Goal: Transaction & Acquisition: Purchase product/service

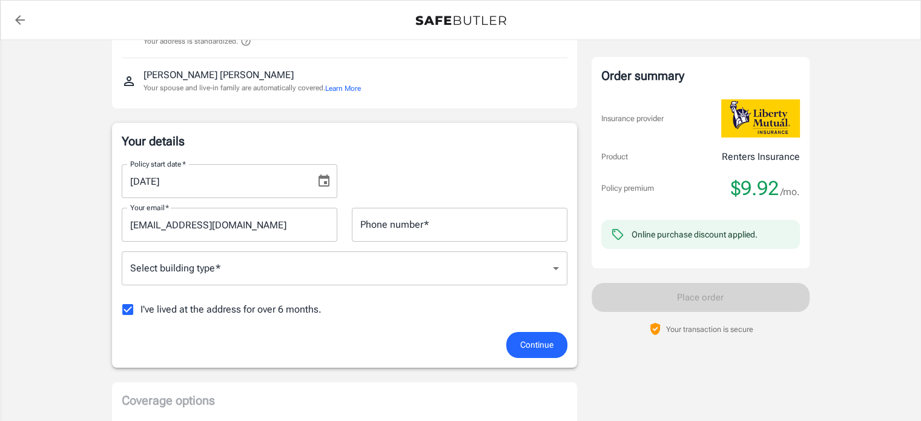
scroll to position [182, 0]
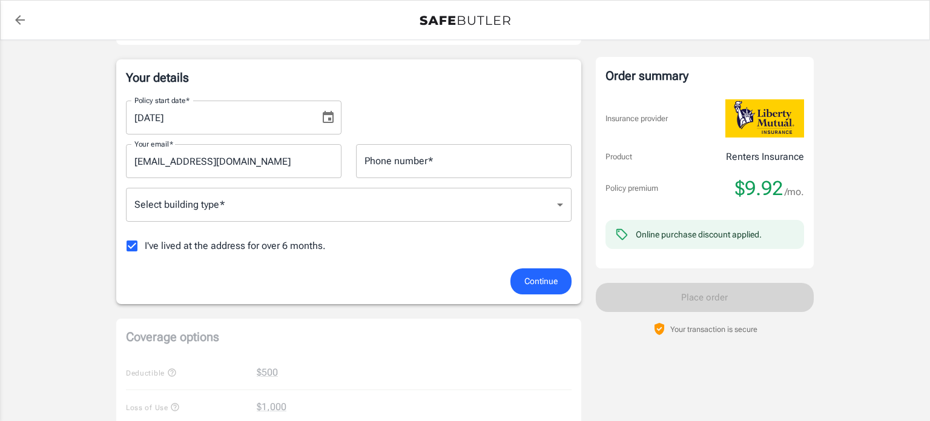
click at [241, 205] on body "Policy premium $ 9.92 /mo Liberty Mutual Renters Insurance [STREET_ADDRESS][PER…" at bounding box center [465, 390] width 930 height 1145
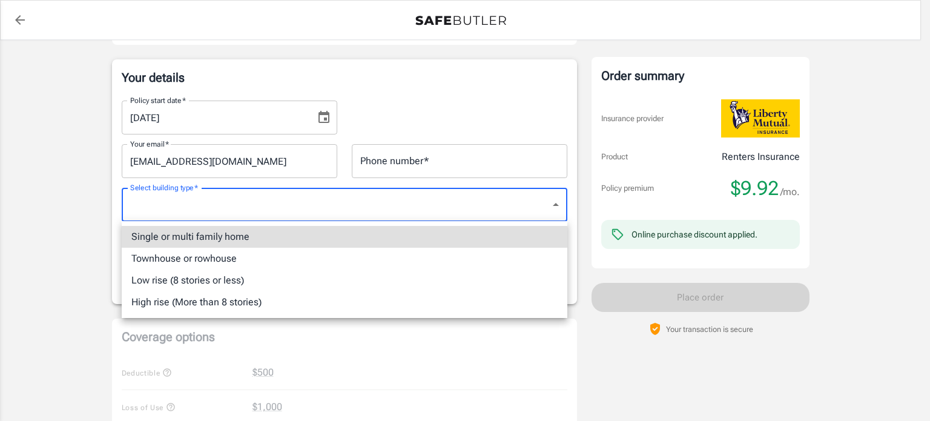
click at [240, 285] on li "Low rise (8 stories or less)" at bounding box center [345, 280] width 446 height 22
type input "lowrise"
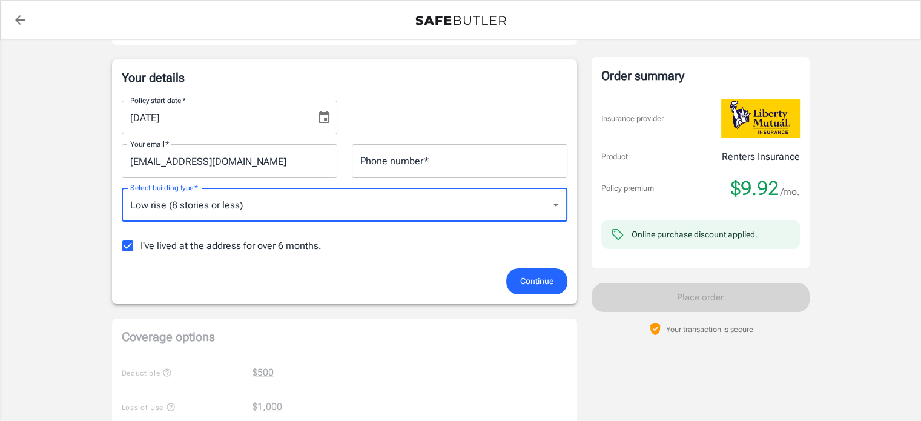
click at [128, 248] on input "I've lived at the address for over 6 months." at bounding box center [127, 245] width 25 height 25
checkbox input "false"
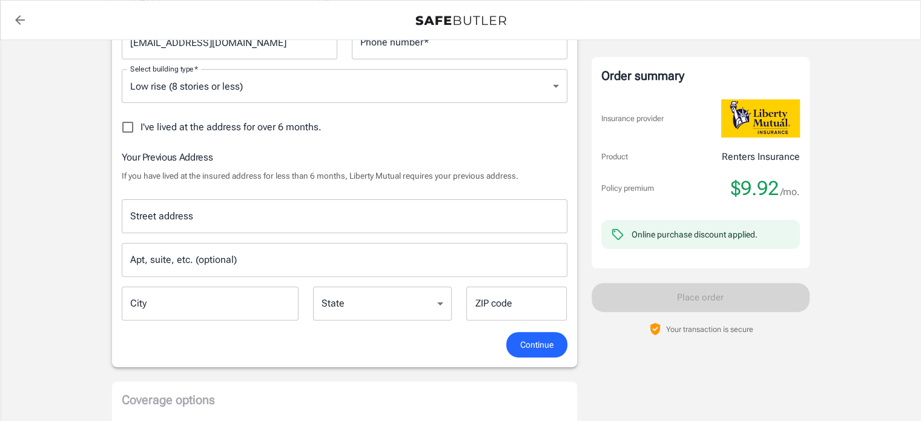
scroll to position [303, 0]
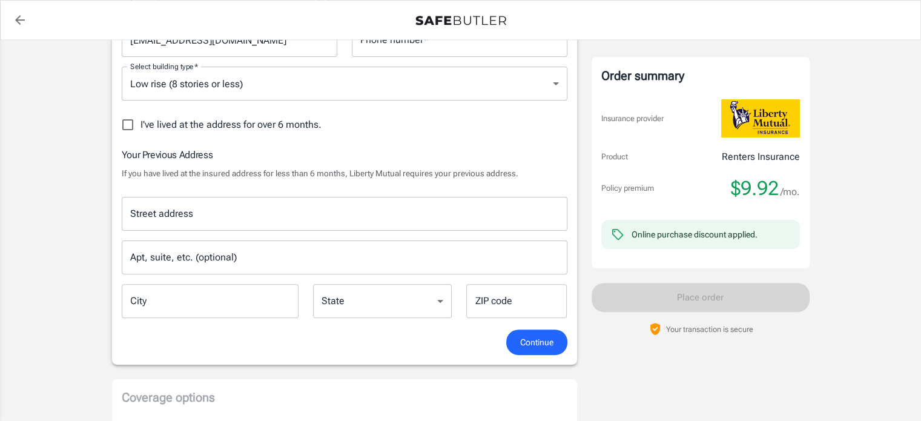
click at [182, 203] on input "Street address" at bounding box center [344, 213] width 435 height 23
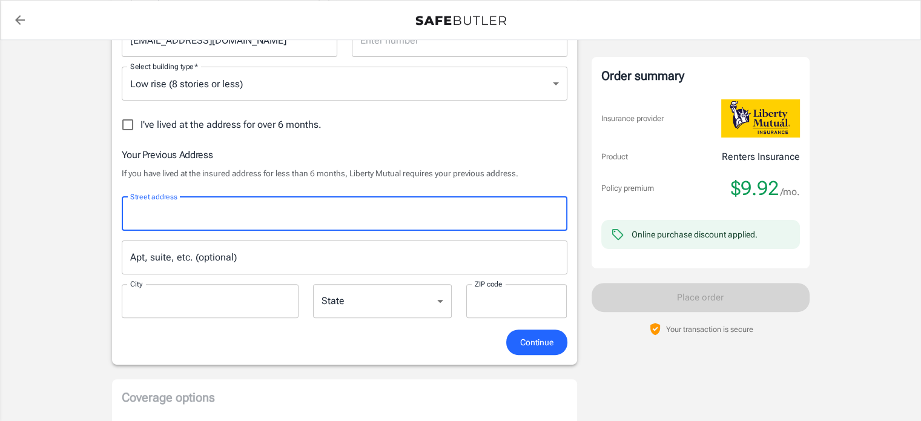
type input "[STREET_ADDRESS][US_STATE]"
type input "4408044915"
type input "[GEOGRAPHIC_DATA]"
type input "44128"
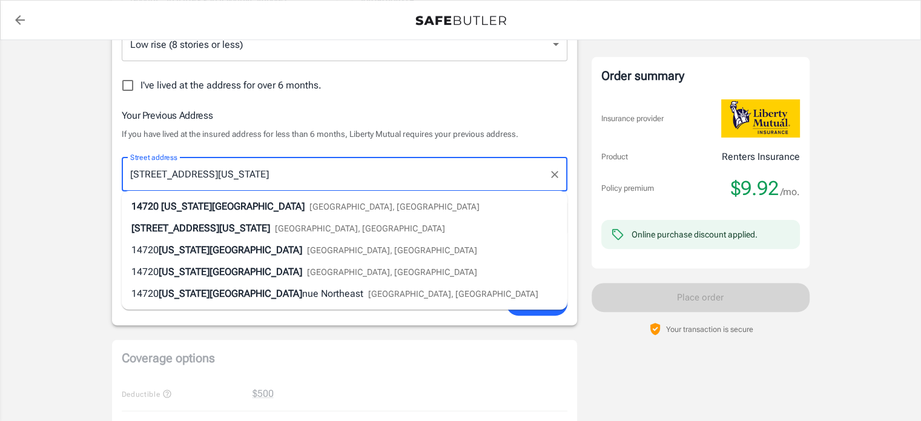
scroll to position [363, 0]
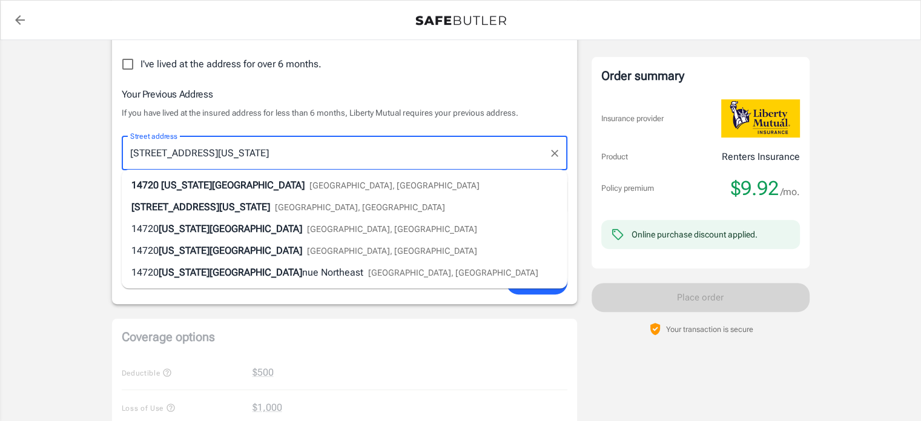
click at [190, 185] on span "[US_STATE][GEOGRAPHIC_DATA]" at bounding box center [233, 185] width 144 height 12
type input "[STREET_ADDRESS][US_STATE]"
select select "OH"
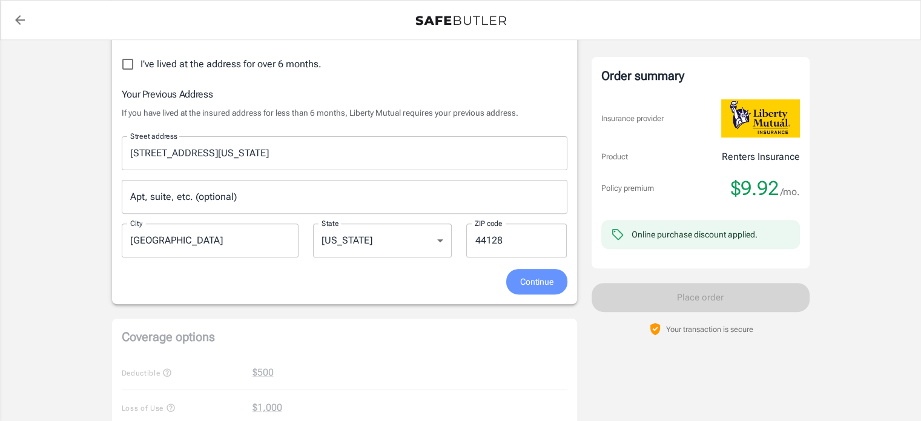
click at [542, 284] on span "Continue" at bounding box center [536, 281] width 33 height 15
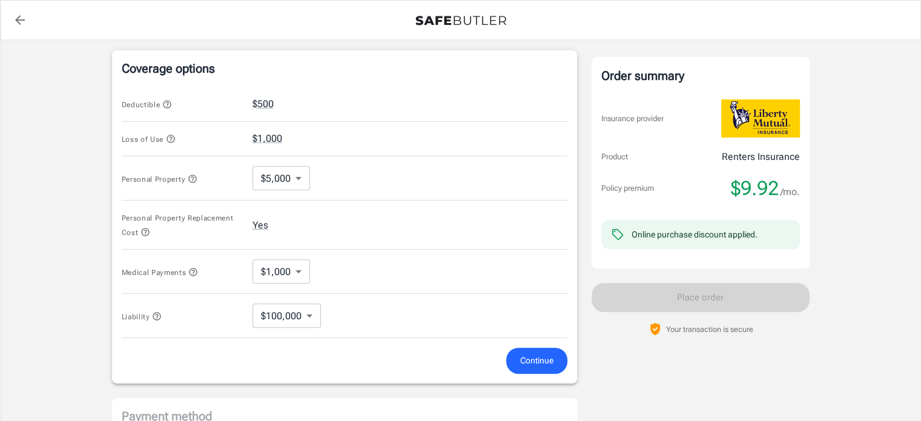
scroll to position [500, 0]
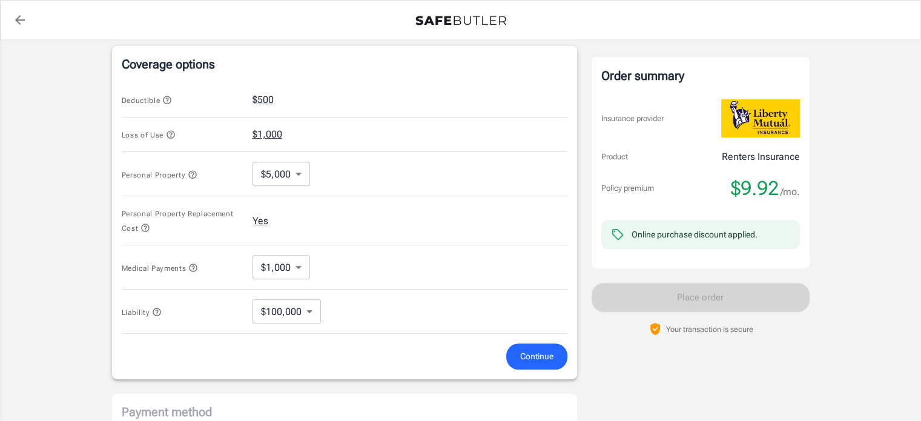
click at [276, 133] on button "$1,000" at bounding box center [268, 134] width 30 height 15
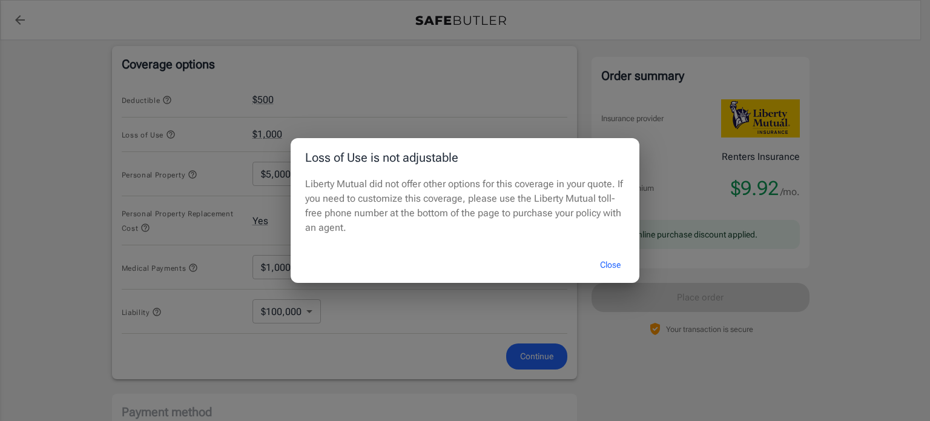
click at [615, 268] on button "Close" at bounding box center [610, 265] width 48 height 26
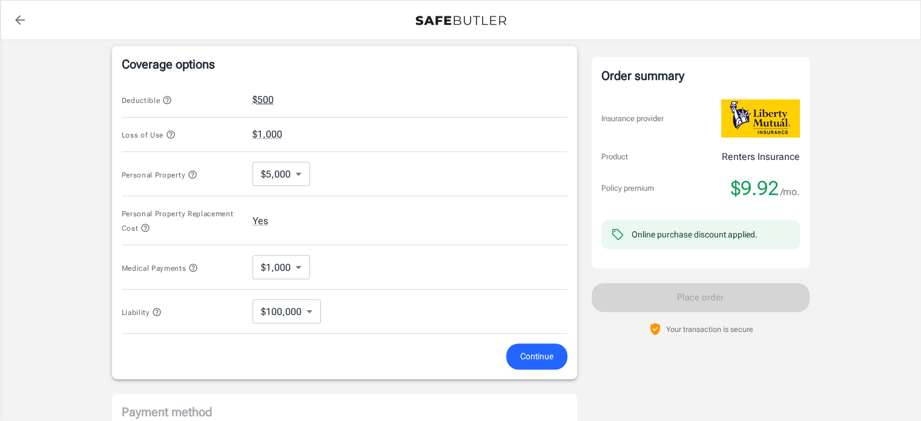
click at [264, 98] on button "$500" at bounding box center [263, 100] width 21 height 15
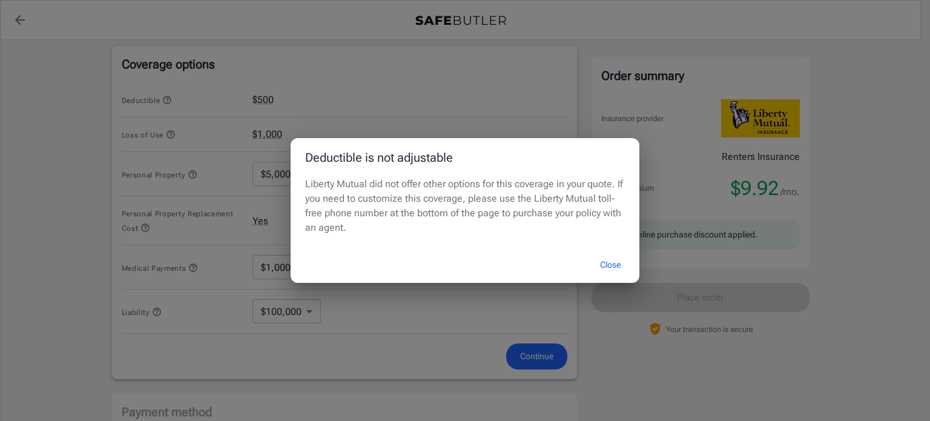
click at [443, 84] on div "Deductible is not adjustable Liberty Mutual did not offer other options for thi…" at bounding box center [465, 210] width 930 height 421
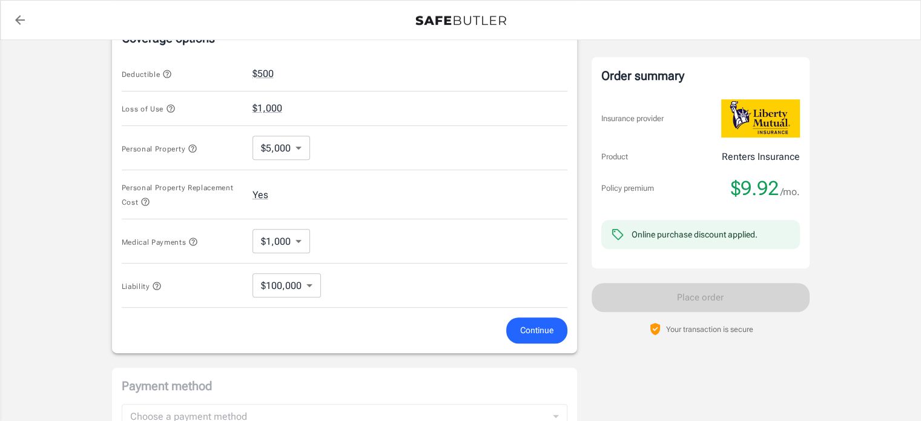
scroll to position [344, 0]
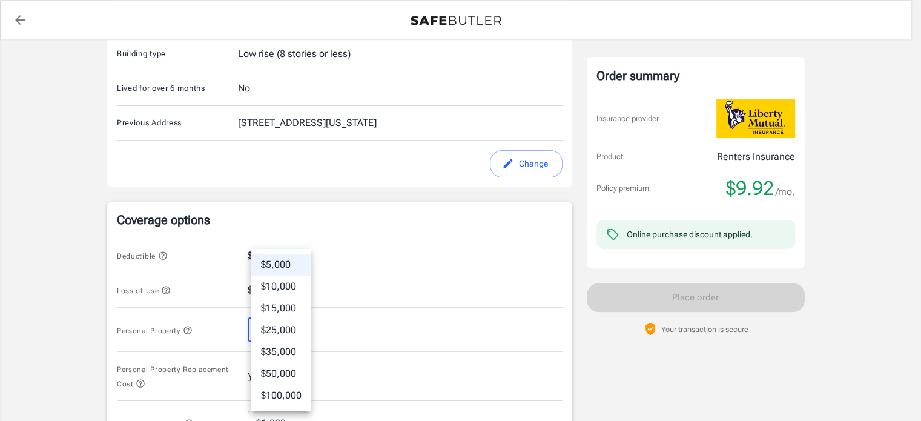
click at [300, 331] on body "Policy premium $ 9.92 /mo Liberty Mutual Renters Insurance [STREET_ADDRESS][PER…" at bounding box center [460, 251] width 921 height 1191
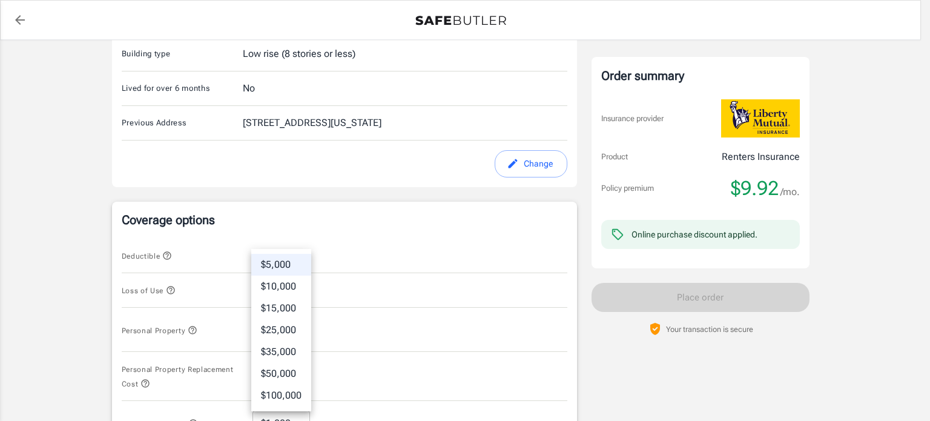
click at [289, 283] on li "$10,000" at bounding box center [281, 287] width 60 height 22
type input "10000"
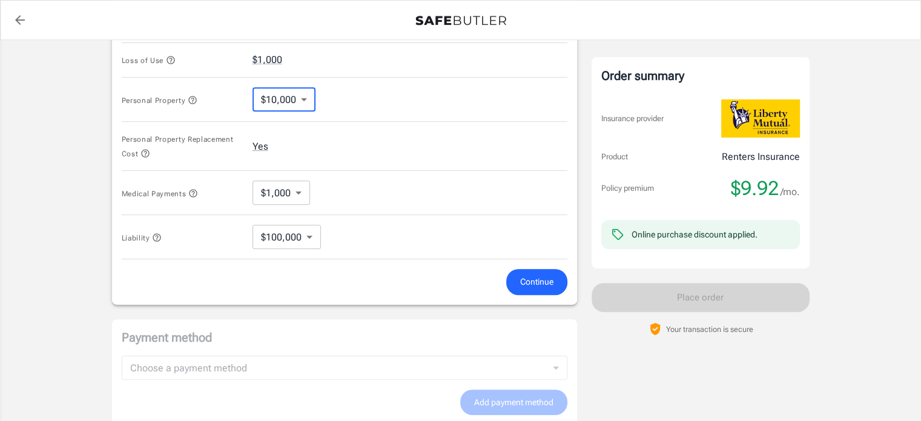
scroll to position [586, 0]
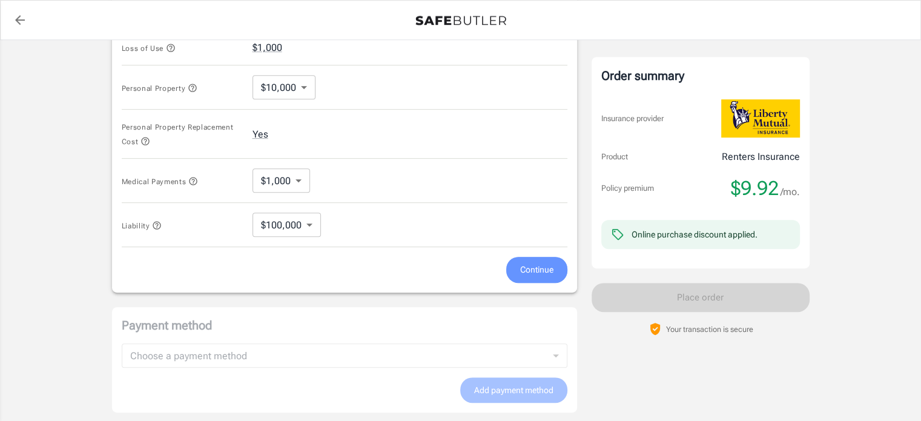
click at [540, 265] on span "Continue" at bounding box center [536, 269] width 33 height 15
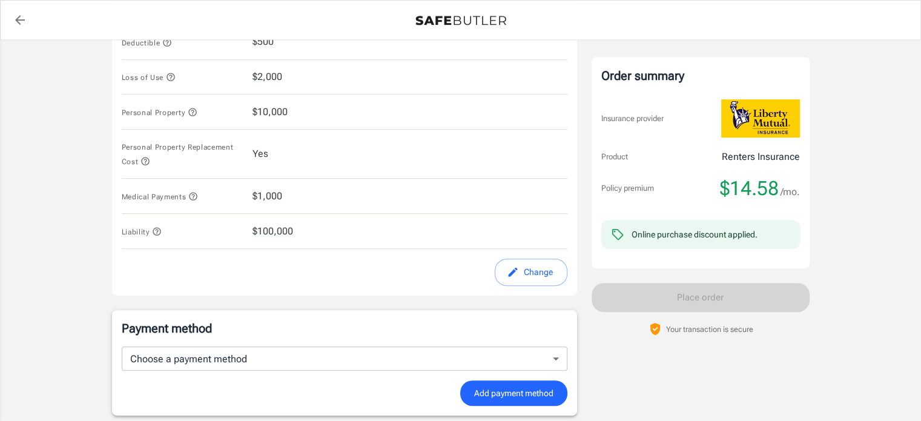
scroll to position [318, 0]
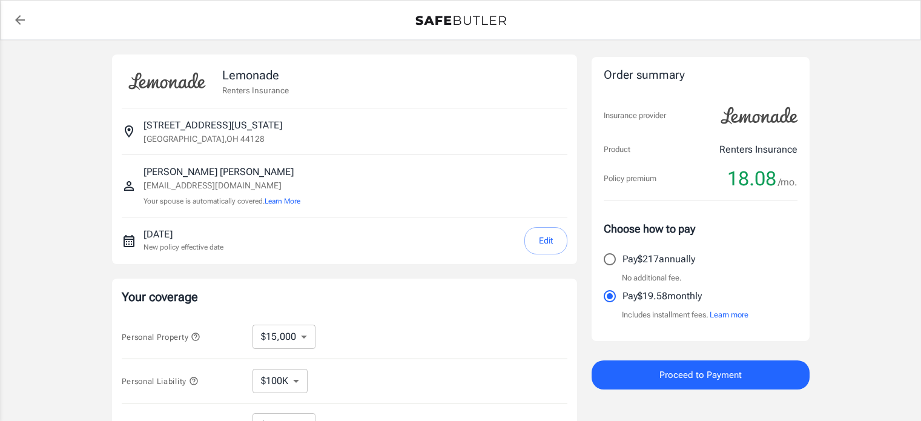
select select "15000"
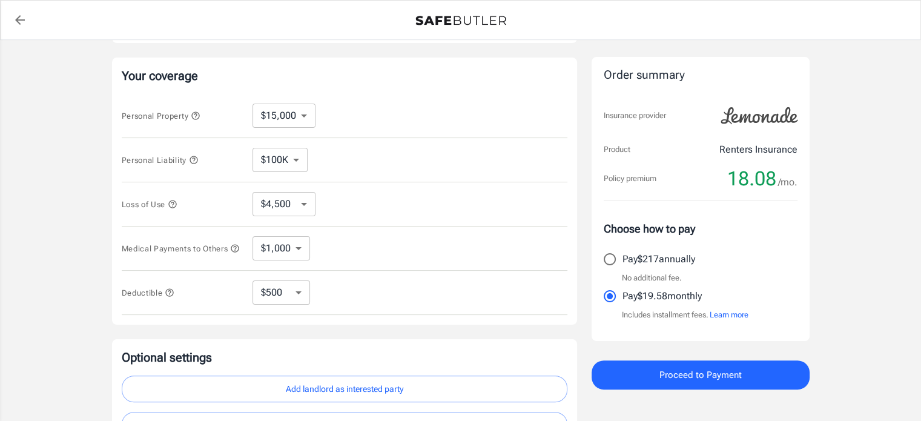
scroll to position [242, 0]
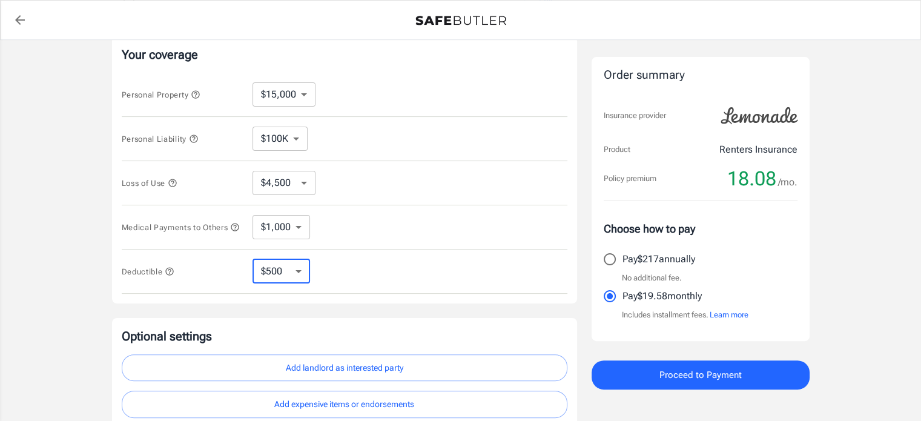
click at [298, 274] on select "$250 $500 $1,000 $2,500" at bounding box center [282, 271] width 58 height 24
select select "250"
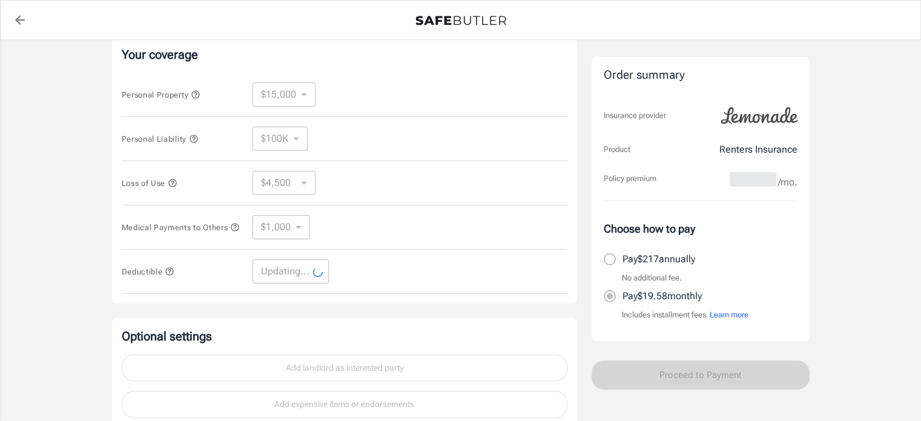
select select "250"
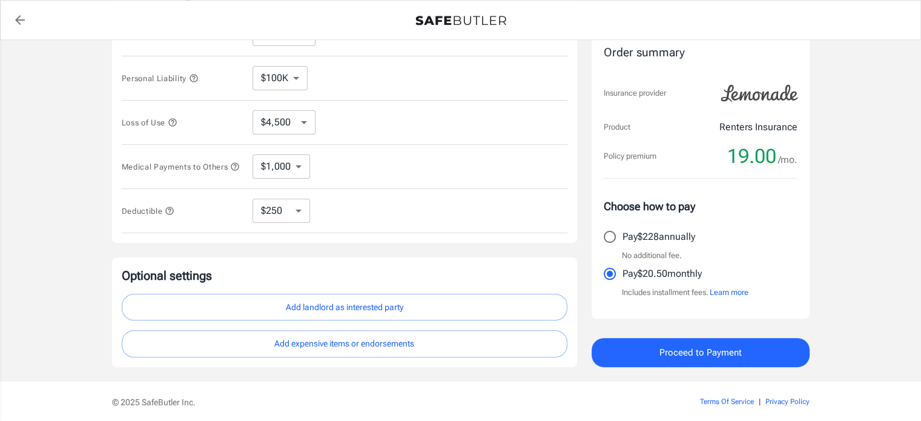
scroll to position [351, 0]
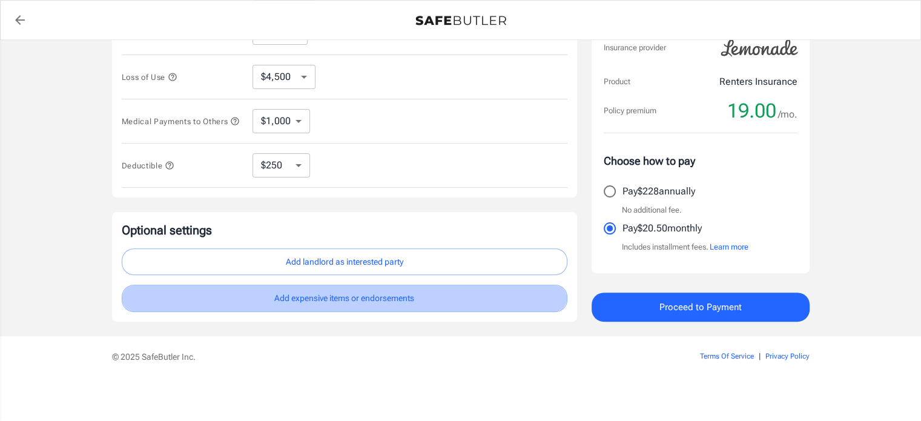
click at [423, 305] on button "Add expensive items or endorsements" at bounding box center [345, 298] width 446 height 27
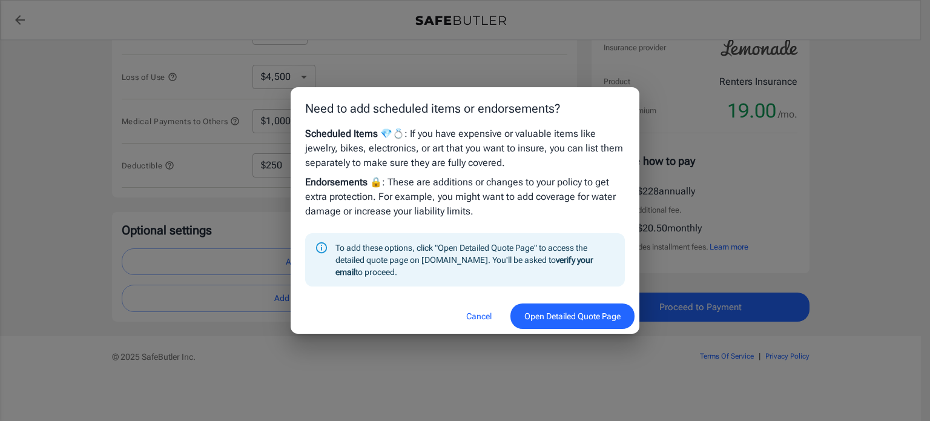
click at [583, 313] on button "Open Detailed Quote Page" at bounding box center [572, 316] width 124 height 26
click at [574, 312] on button "Open Detailed Quote Page" at bounding box center [572, 316] width 124 height 26
click at [482, 309] on button "Cancel" at bounding box center [478, 316] width 53 height 26
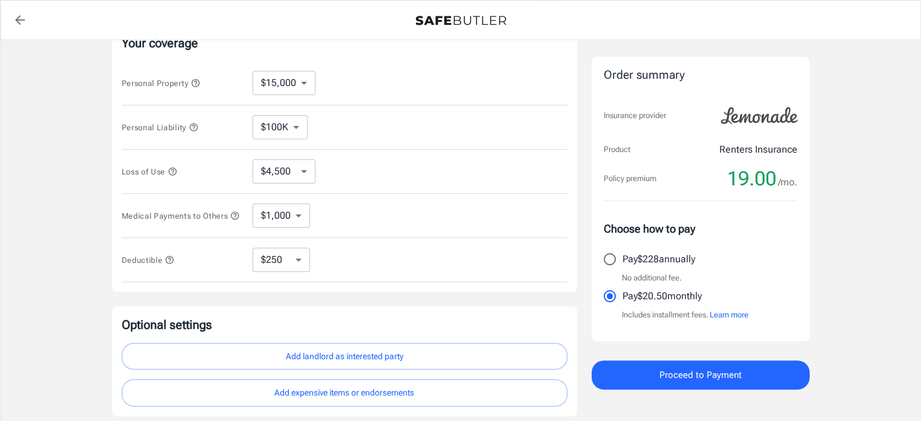
scroll to position [0, 0]
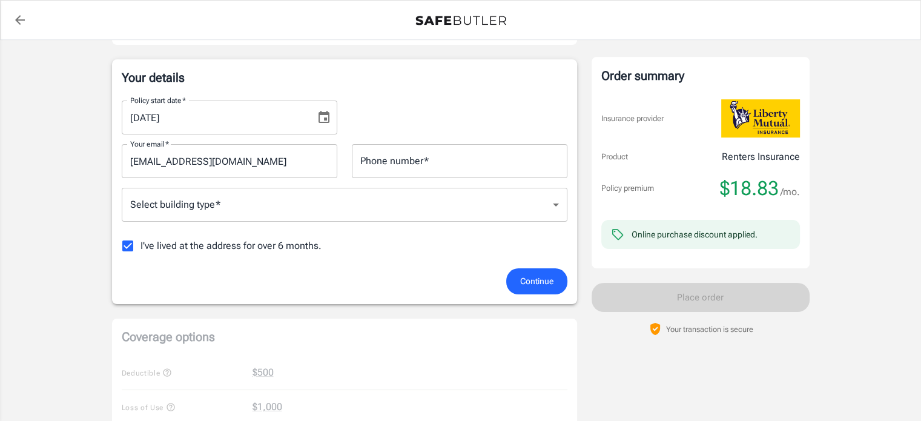
scroll to position [242, 0]
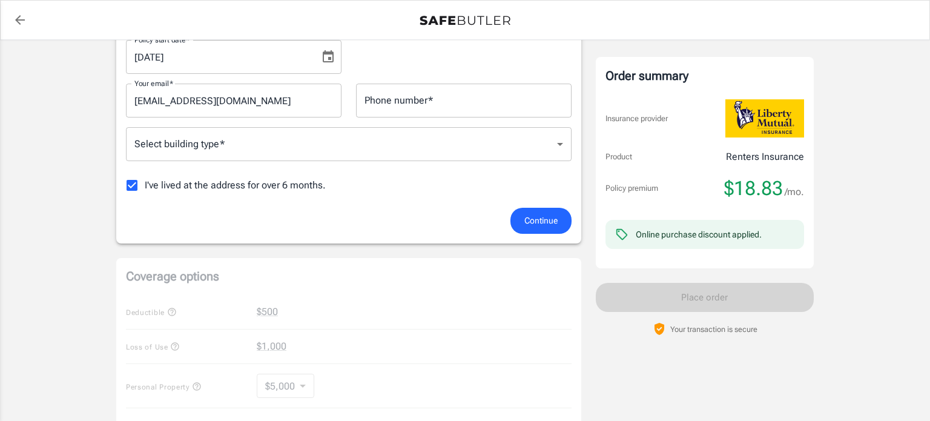
click at [466, 148] on body "Policy premium $ 18.83 /mo Liberty Mutual Renters Insurance 14720 OHIO AVE CLEV…" at bounding box center [465, 330] width 930 height 1145
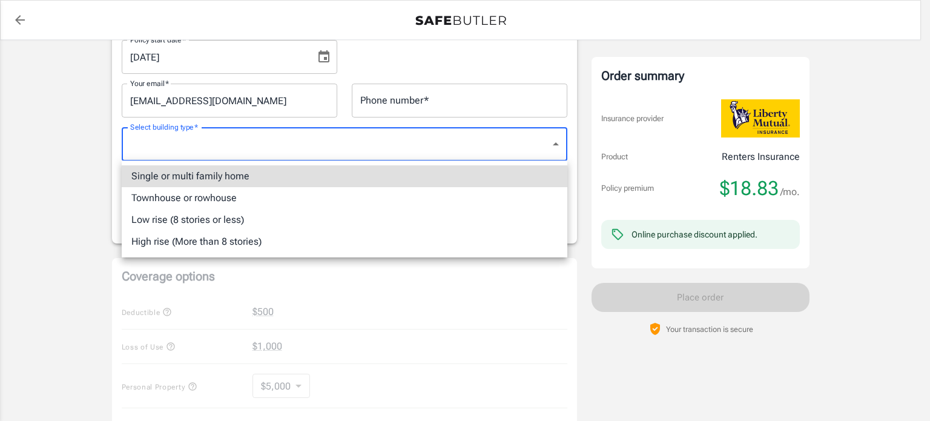
click at [208, 222] on li "Low rise (8 stories or less)" at bounding box center [345, 220] width 446 height 22
type input "lowrise"
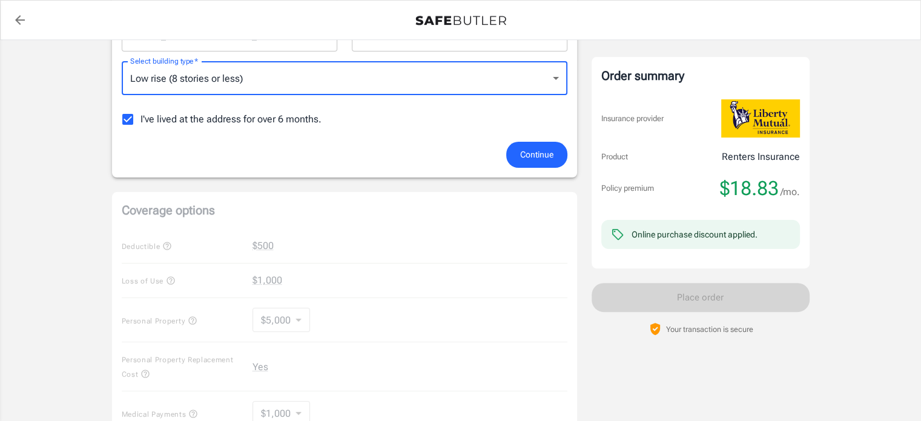
scroll to position [117, 0]
